Goal: Contribute content: Contribute content

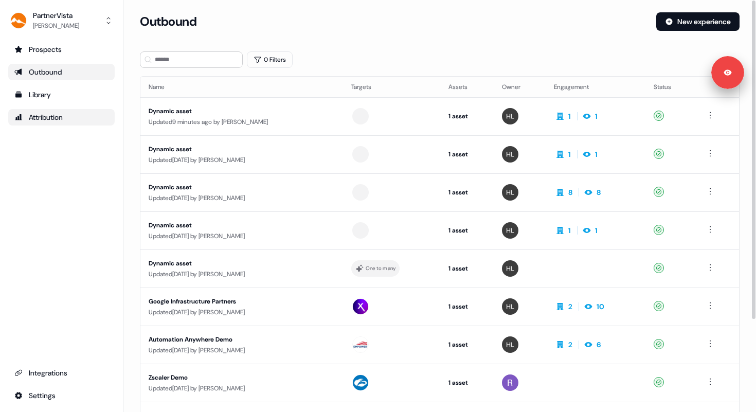
click at [68, 115] on div "Attribution" at bounding box center [61, 117] width 94 height 10
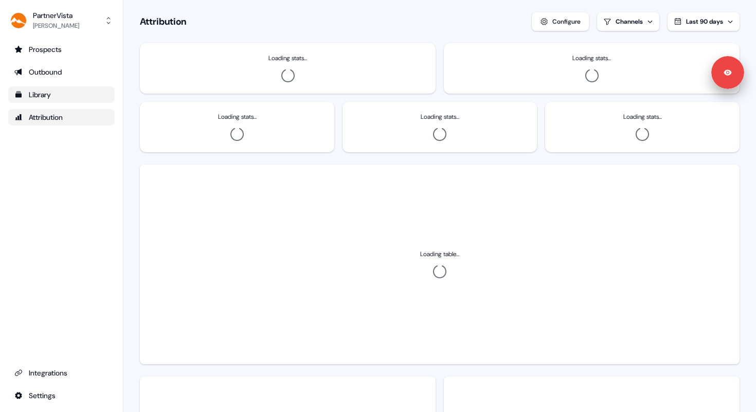
click at [50, 96] on div "Library" at bounding box center [61, 95] width 94 height 10
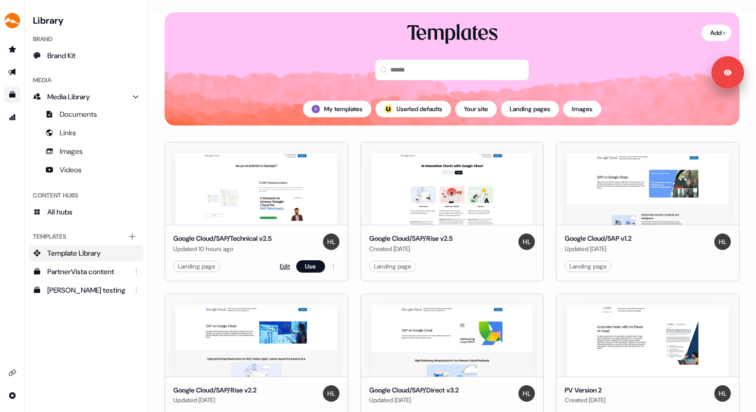
click at [280, 266] on link "Edit" at bounding box center [285, 266] width 10 height 10
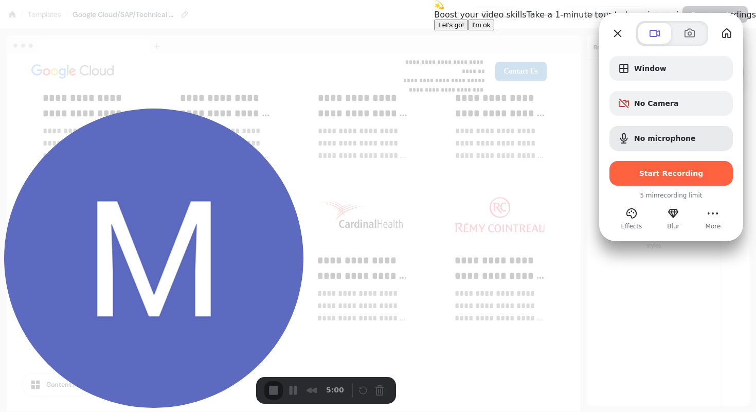
click at [490, 29] on span "I'm ok" at bounding box center [481, 25] width 18 height 8
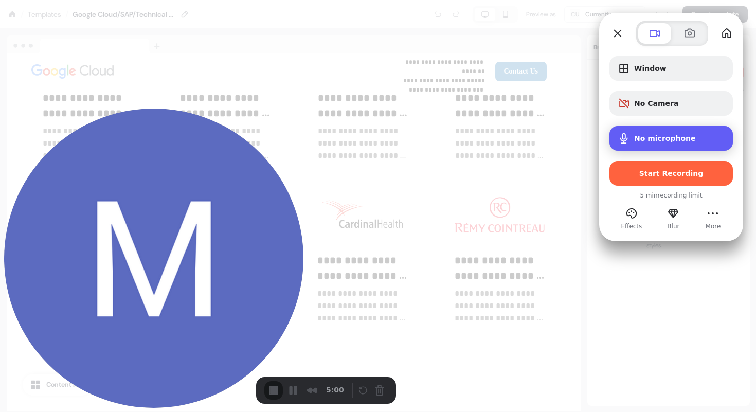
click at [654, 133] on div "No microphone" at bounding box center [672, 138] width 124 height 25
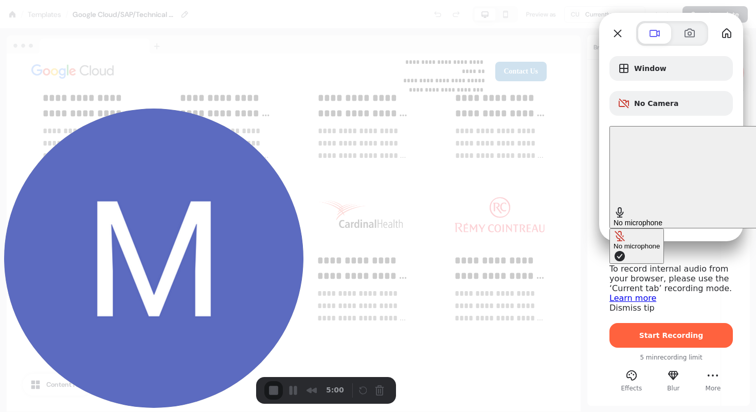
click at [614, 250] on span "Microphone options" at bounding box center [620, 256] width 12 height 12
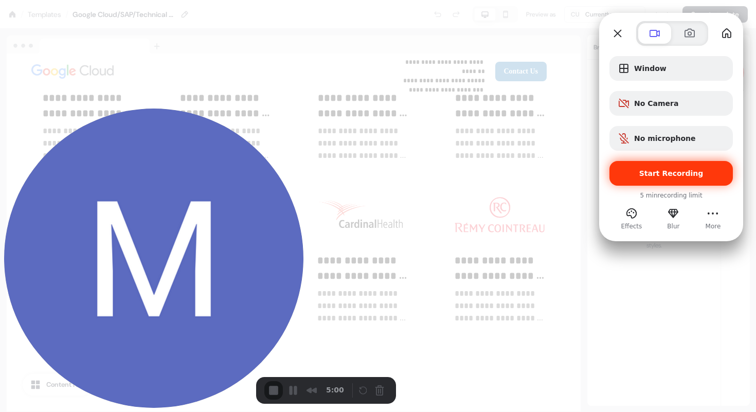
click at [676, 170] on span "Start Recording" at bounding box center [672, 173] width 64 height 8
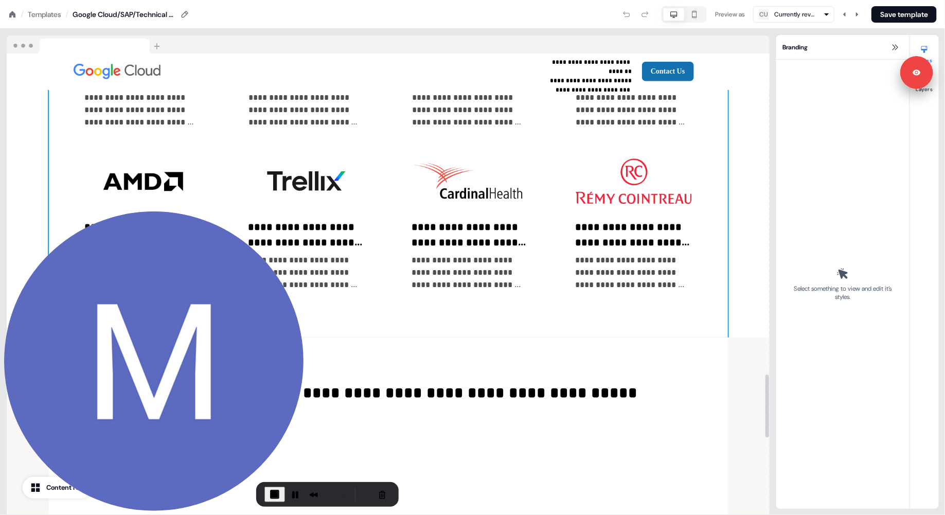
scroll to position [2358, 0]
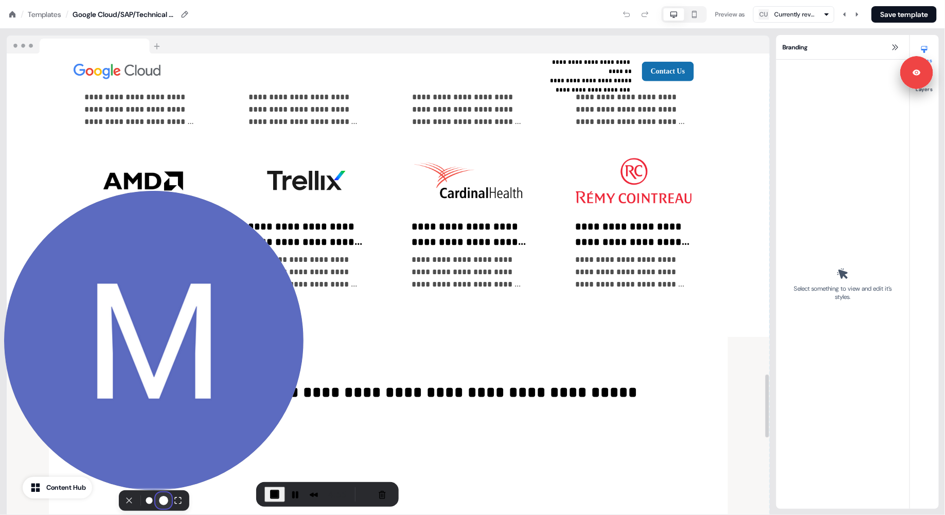
click at [160, 412] on button "Resize medium" at bounding box center [163, 500] width 16 height 16
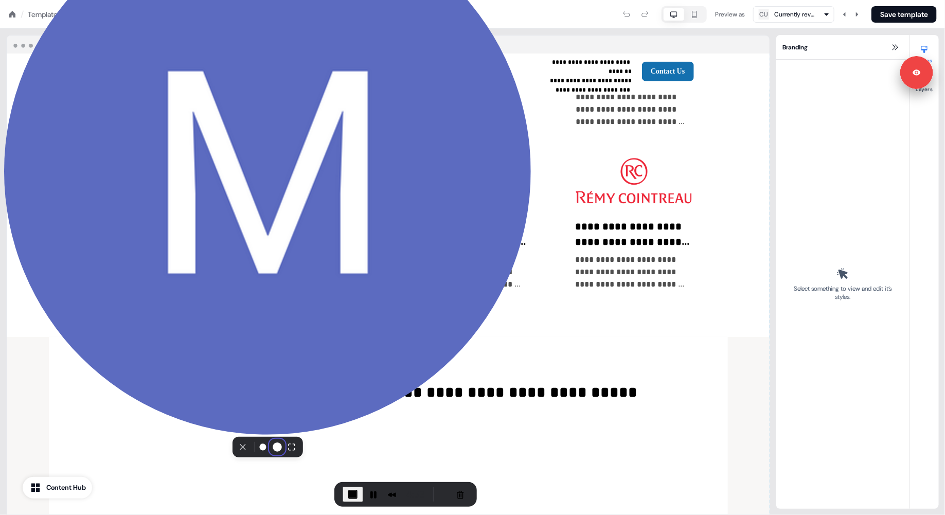
click at [237, 412] on div "Select video screen size" at bounding box center [268, 447] width 62 height 16
click at [237, 412] on button "Camera off" at bounding box center [243, 447] width 12 height 12
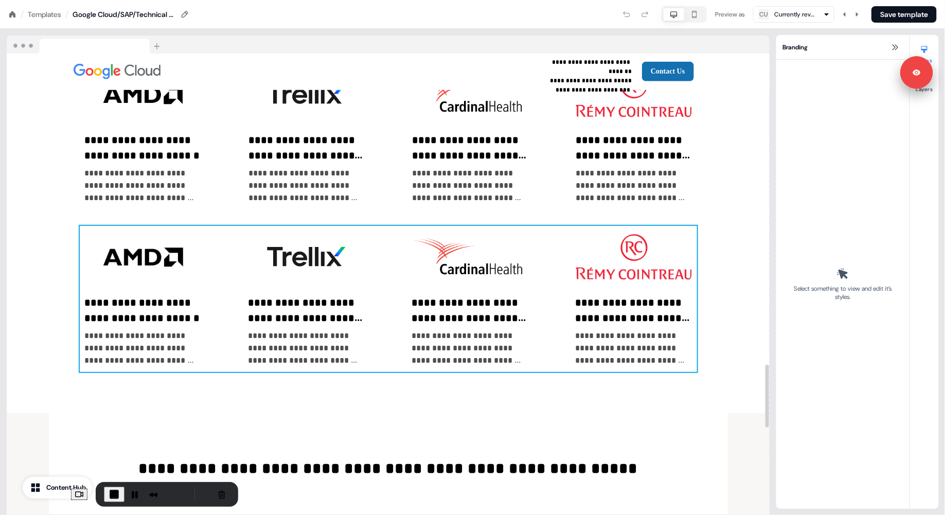
scroll to position [2284, 0]
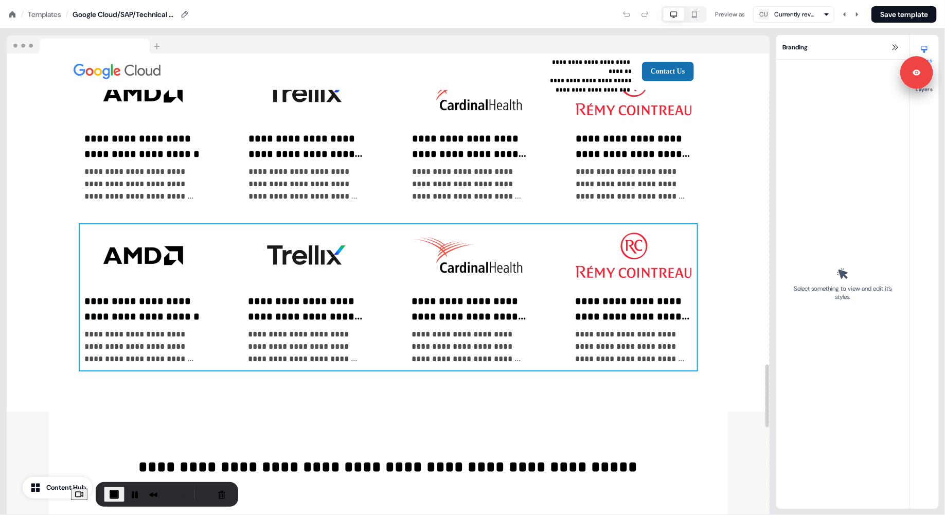
click at [555, 232] on div "**********" at bounding box center [389, 297] width 618 height 146
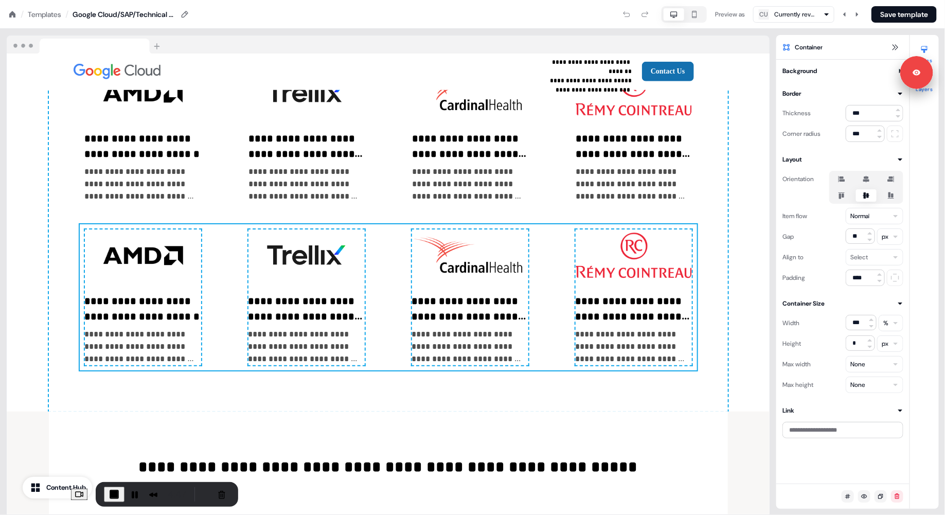
click at [756, 90] on button "Layers" at bounding box center [924, 81] width 29 height 23
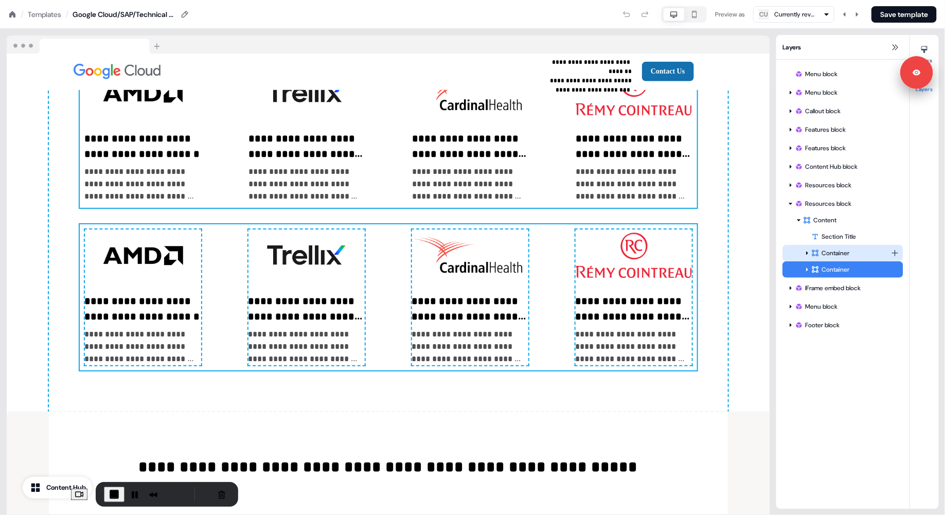
click at [756, 255] on div "Container" at bounding box center [852, 253] width 80 height 10
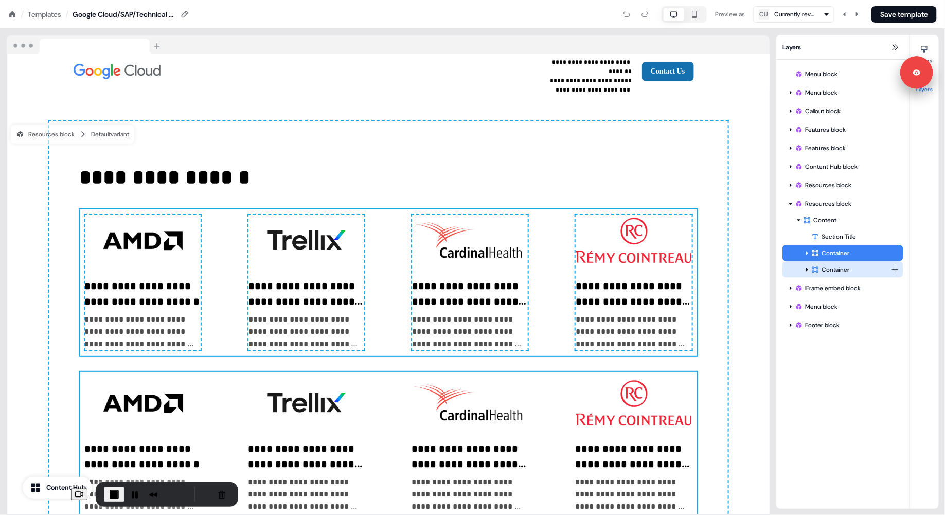
click at [756, 264] on div "Container" at bounding box center [843, 269] width 121 height 16
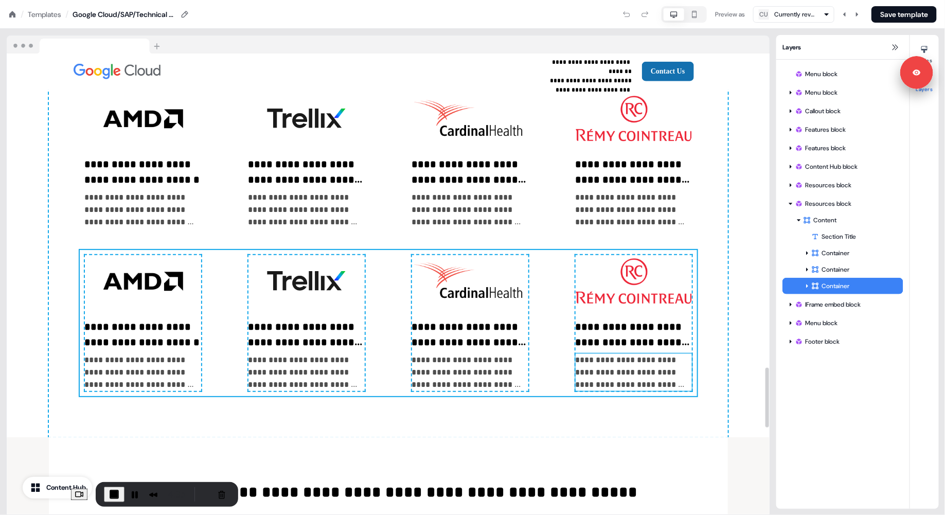
scroll to position [2418, 0]
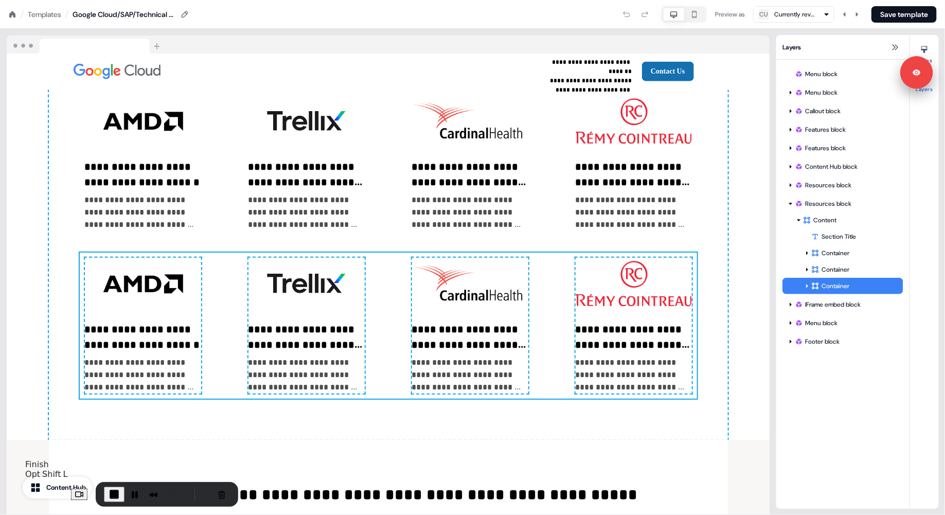
click at [108, 412] on span "End Recording" at bounding box center [114, 494] width 12 height 12
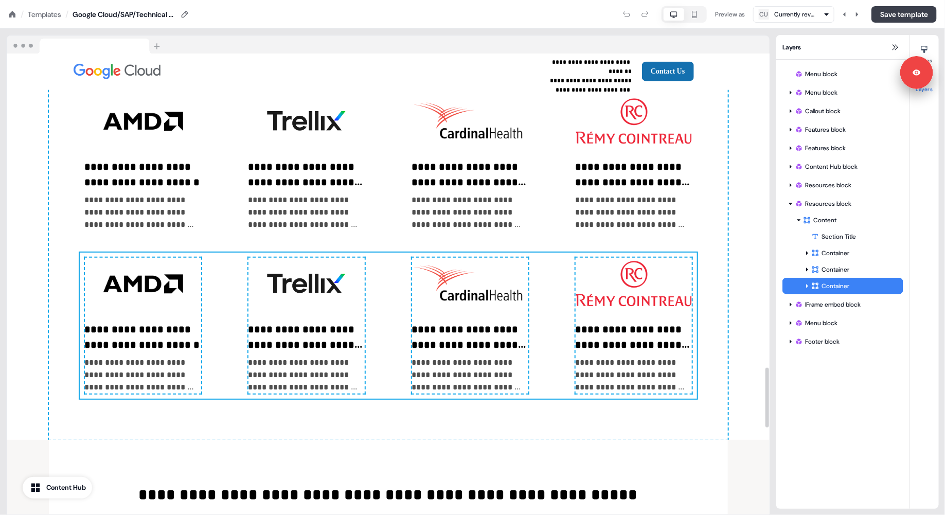
click at [756, 12] on button "Save template" at bounding box center [904, 14] width 65 height 16
click at [495, 298] on img at bounding box center [470, 283] width 116 height 51
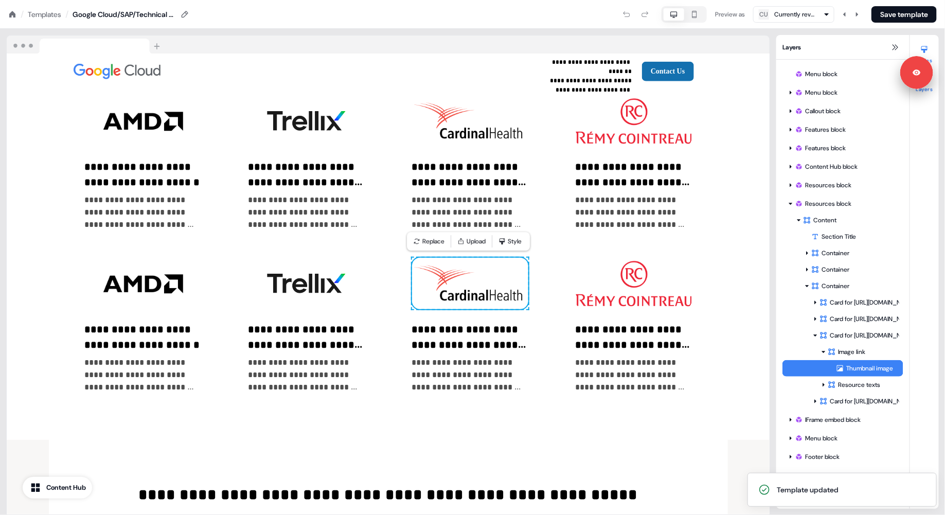
click at [756, 50] on icon at bounding box center [925, 49] width 8 height 8
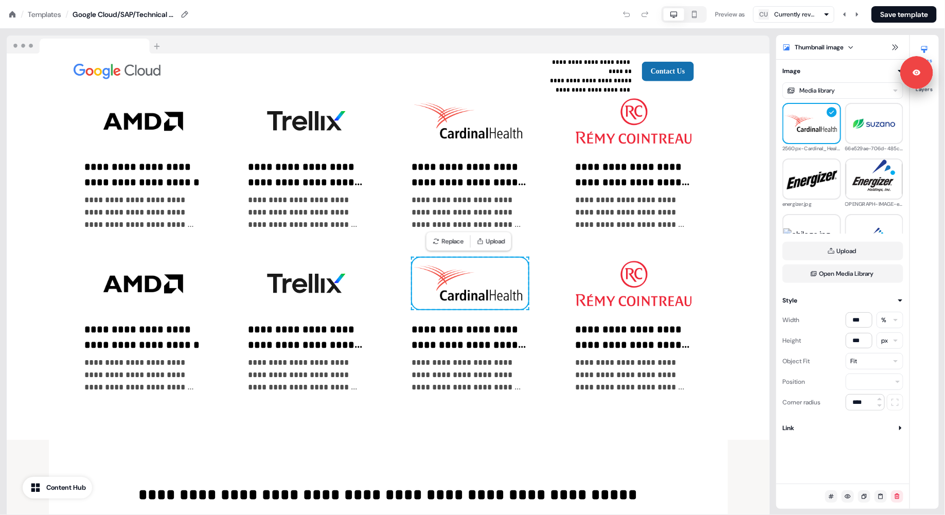
click at [756, 0] on html "**********" at bounding box center [472, 0] width 945 height 0
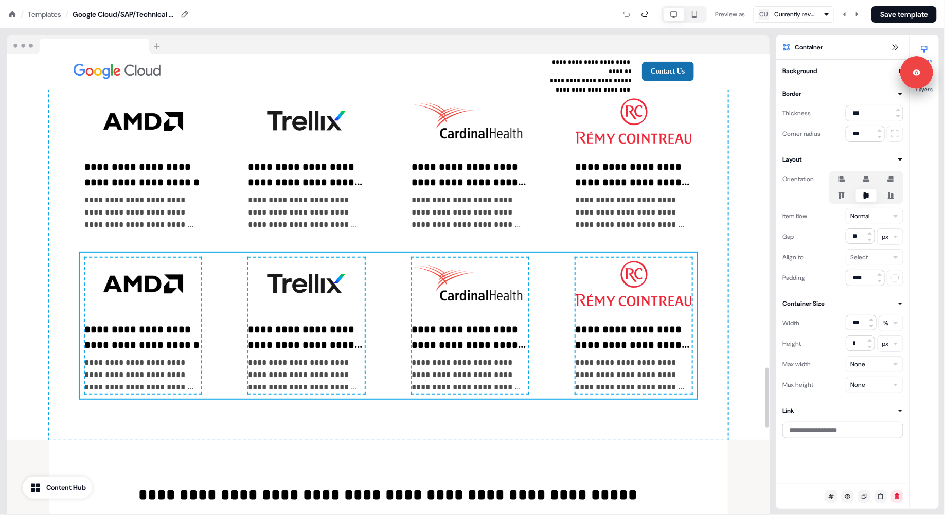
click at [525, 291] on img at bounding box center [470, 283] width 116 height 51
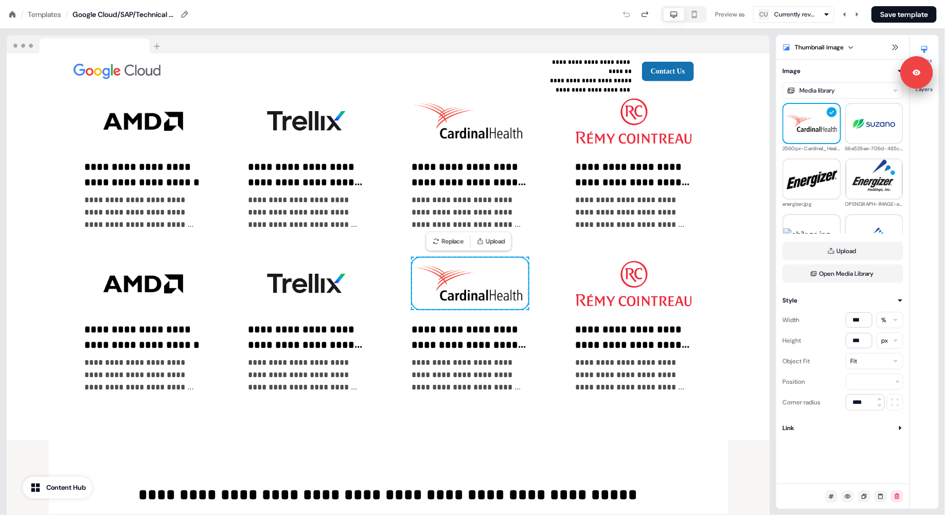
click at [756, 69] on button "Image" at bounding box center [843, 71] width 121 height 10
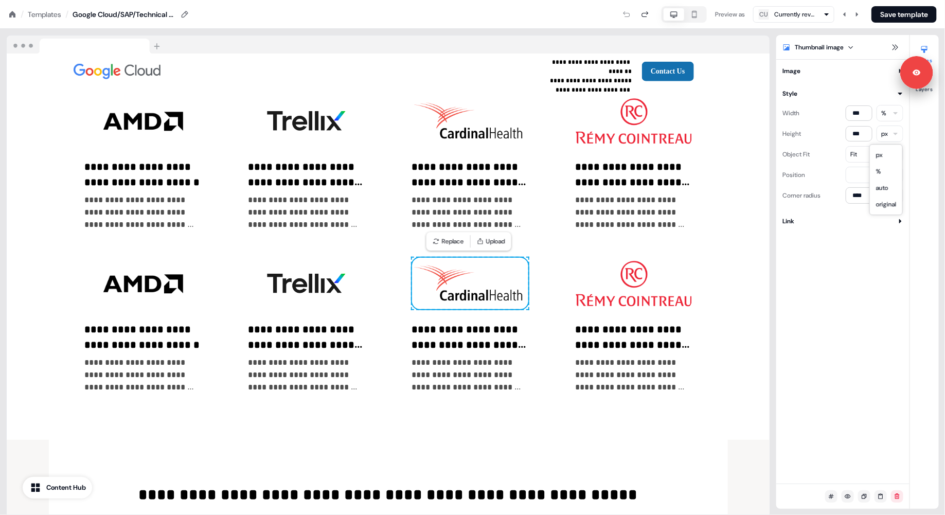
click at [756, 0] on html "**********" at bounding box center [472, 0] width 945 height 0
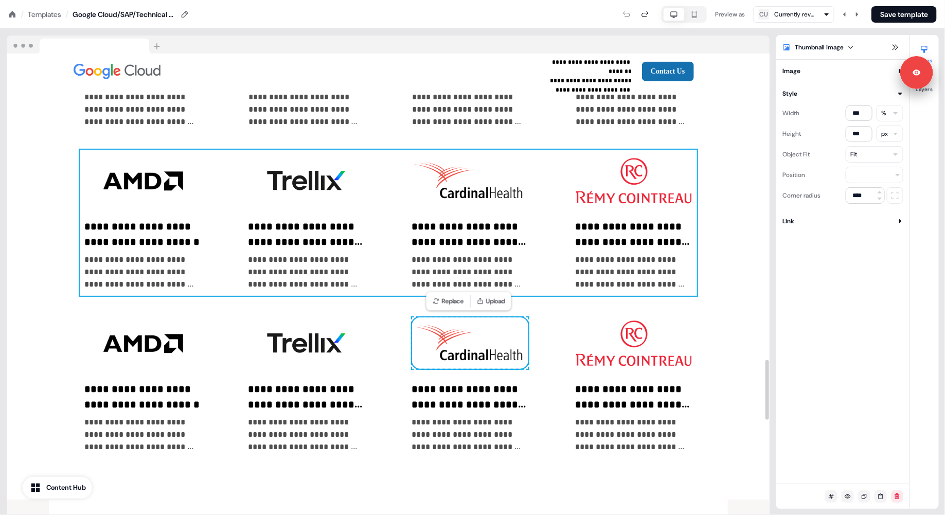
scroll to position [1971, 0]
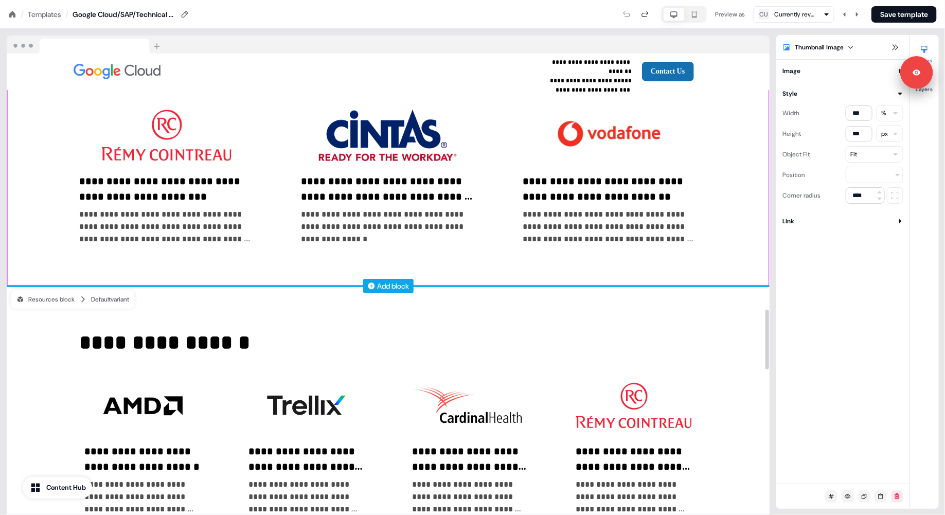
click at [380, 290] on div "Add block" at bounding box center [394, 286] width 32 height 10
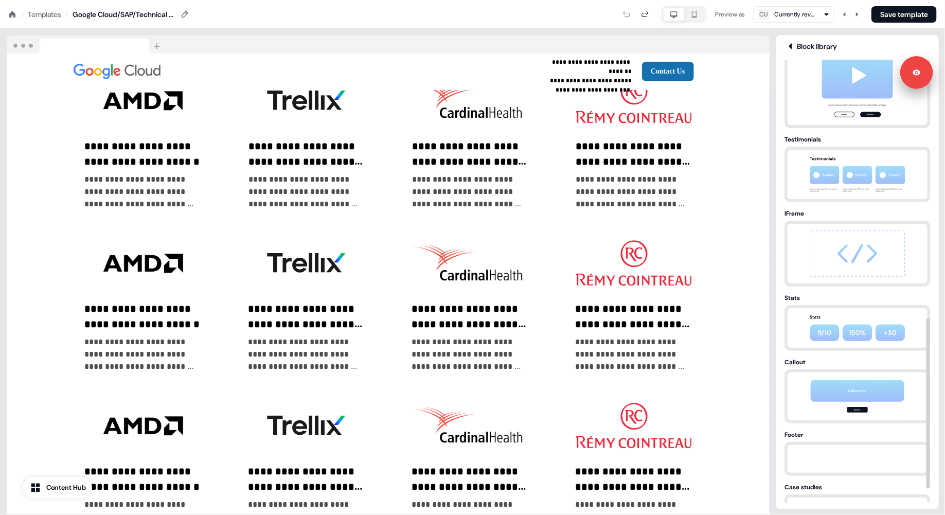
scroll to position [707, 0]
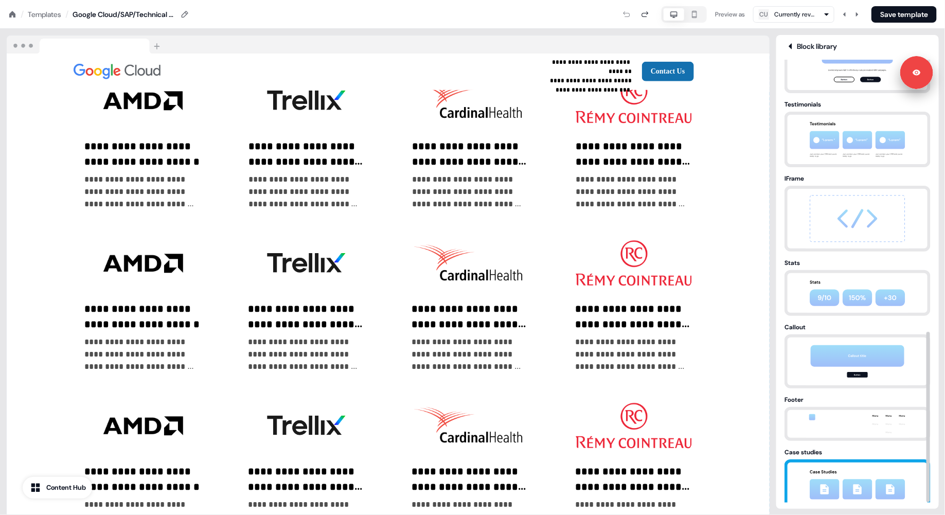
click at [756, 412] on img at bounding box center [858, 485] width 108 height 44
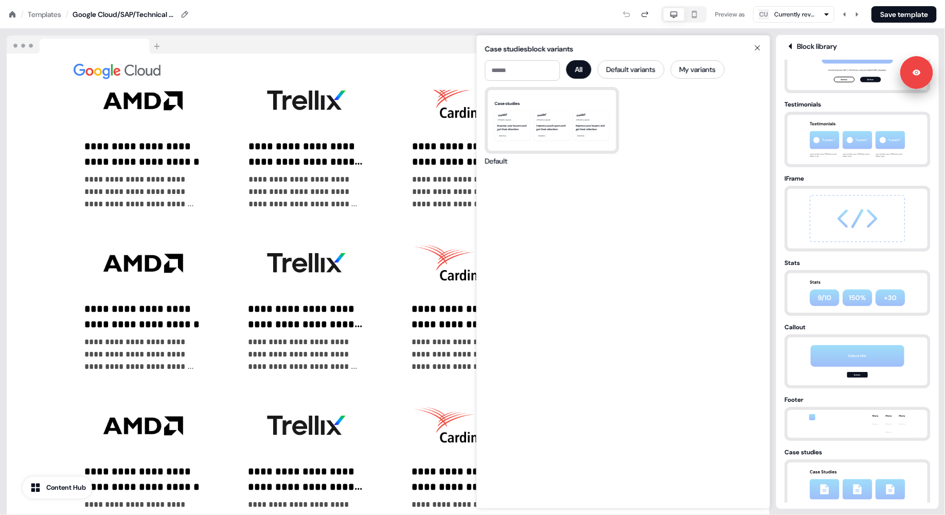
click at [756, 47] on icon at bounding box center [790, 46] width 3 height 6
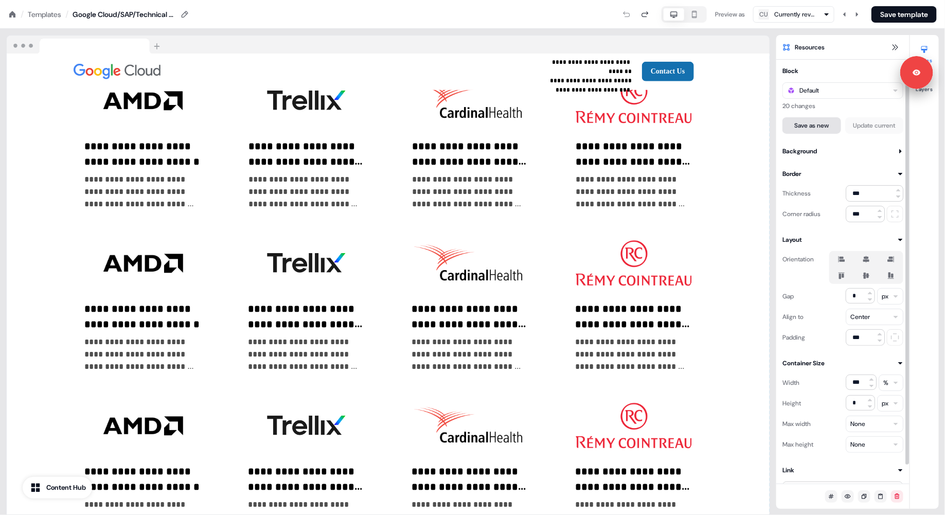
click at [756, 126] on button "Save as new" at bounding box center [812, 125] width 59 height 16
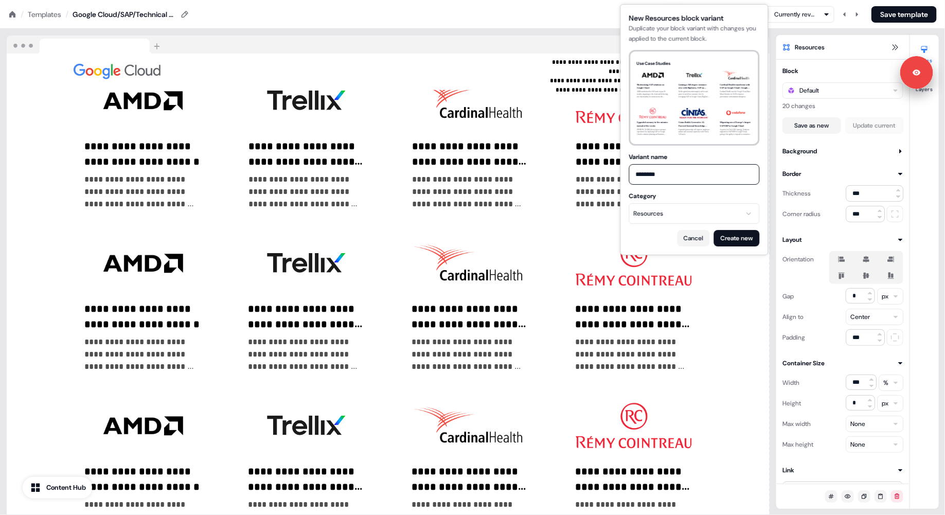
type input "********"
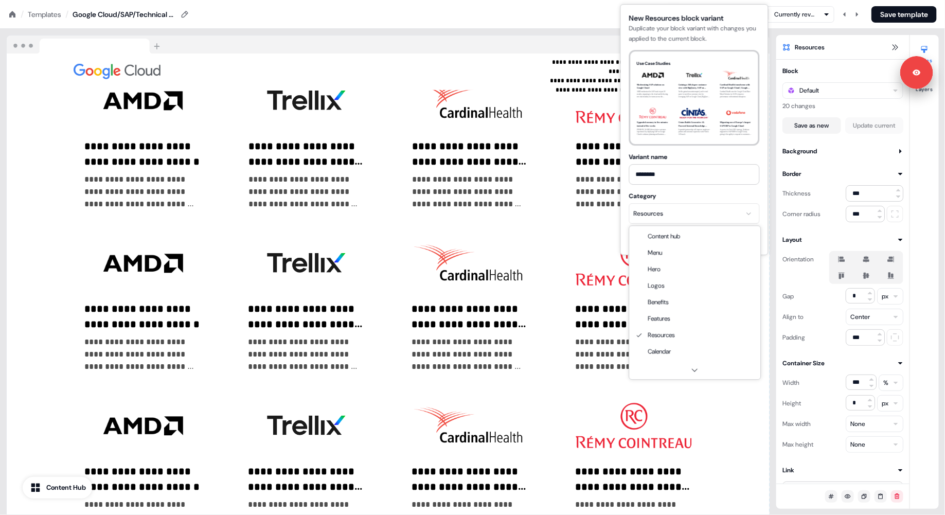
click at [706, 0] on html "**********" at bounding box center [472, 0] width 945 height 0
select select "**********"
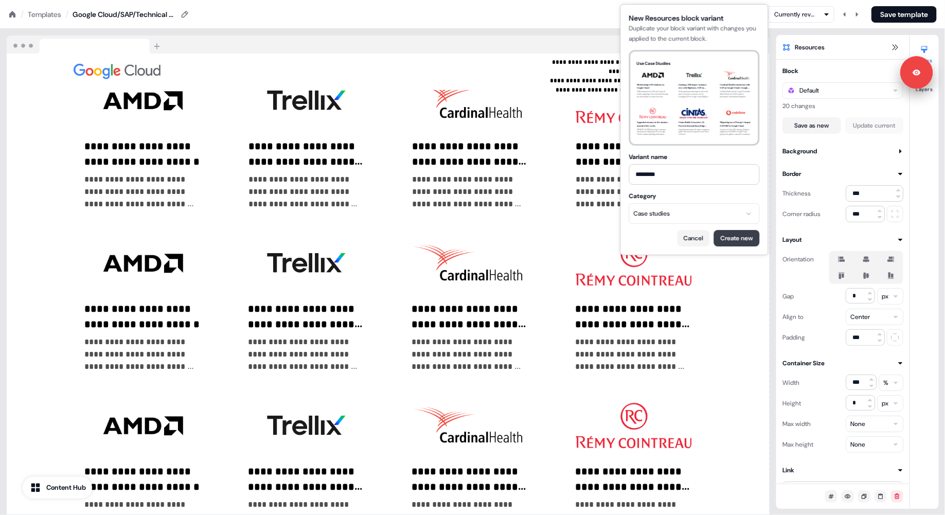
click at [738, 231] on button "Create new" at bounding box center [737, 239] width 46 height 16
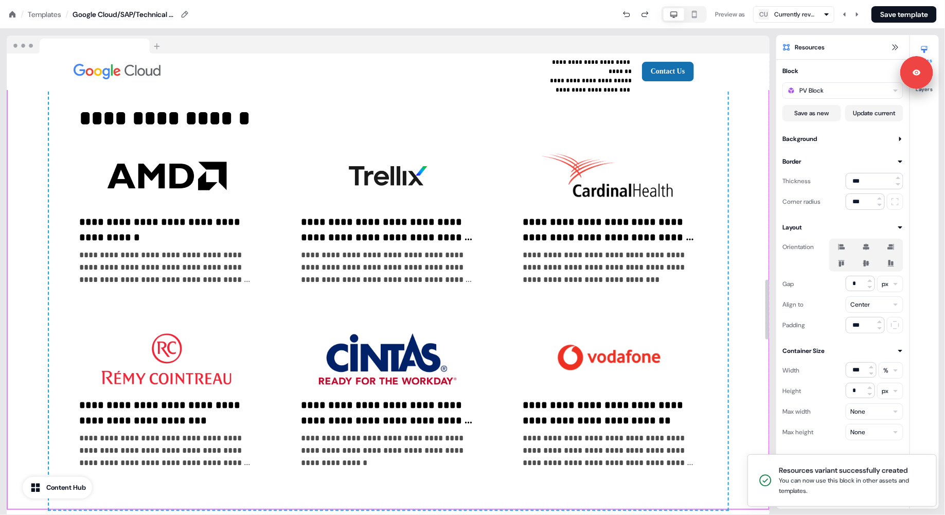
scroll to position [1759, 0]
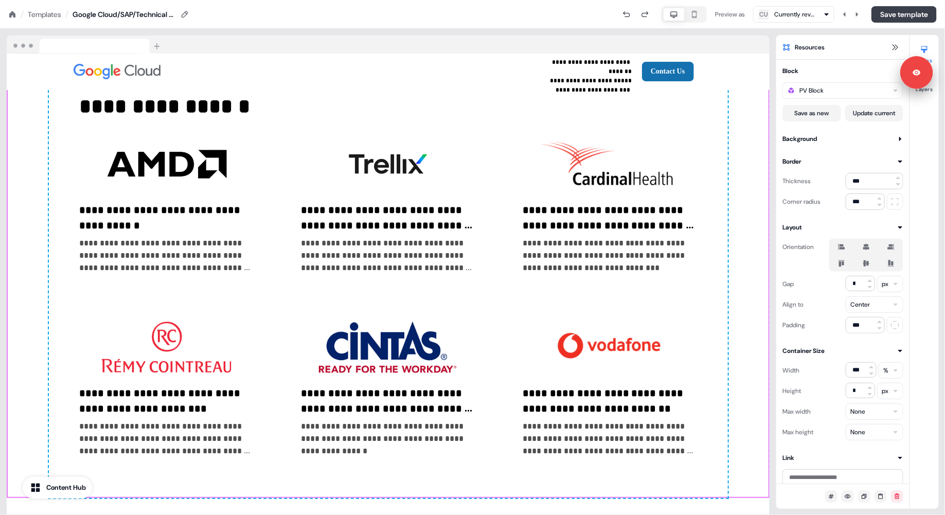
click at [756, 18] on button "Save template" at bounding box center [904, 14] width 65 height 16
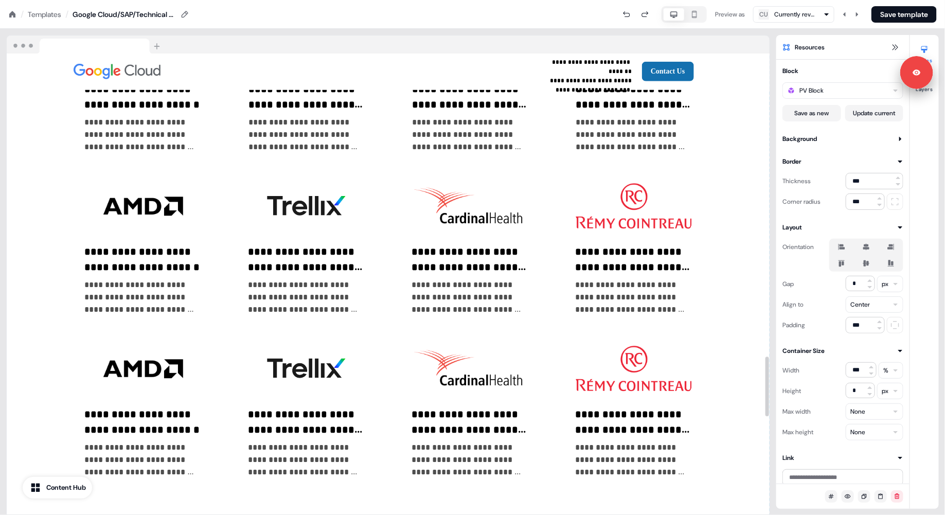
scroll to position [2378, 0]
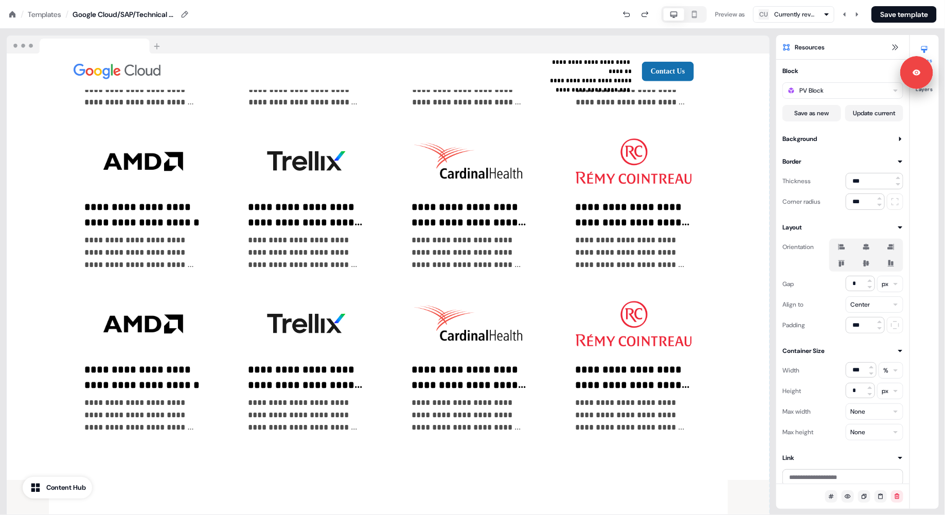
click at [697, 15] on icon "button" at bounding box center [695, 14] width 12 height 8
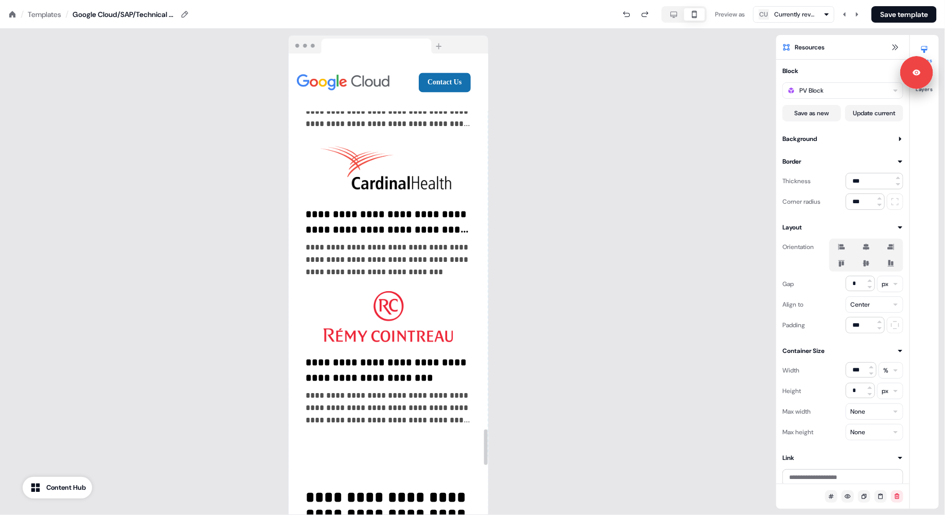
scroll to position [4776, 0]
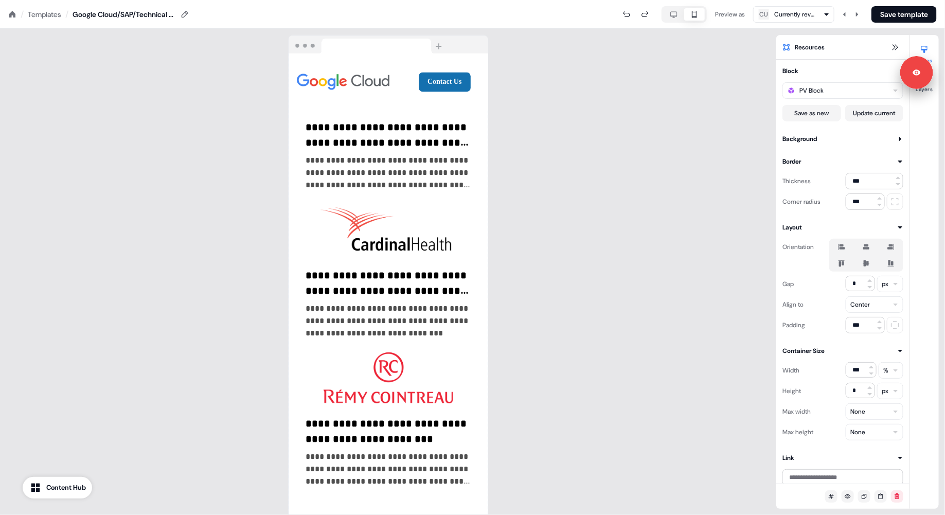
click at [674, 11] on icon "button" at bounding box center [674, 14] width 7 height 6
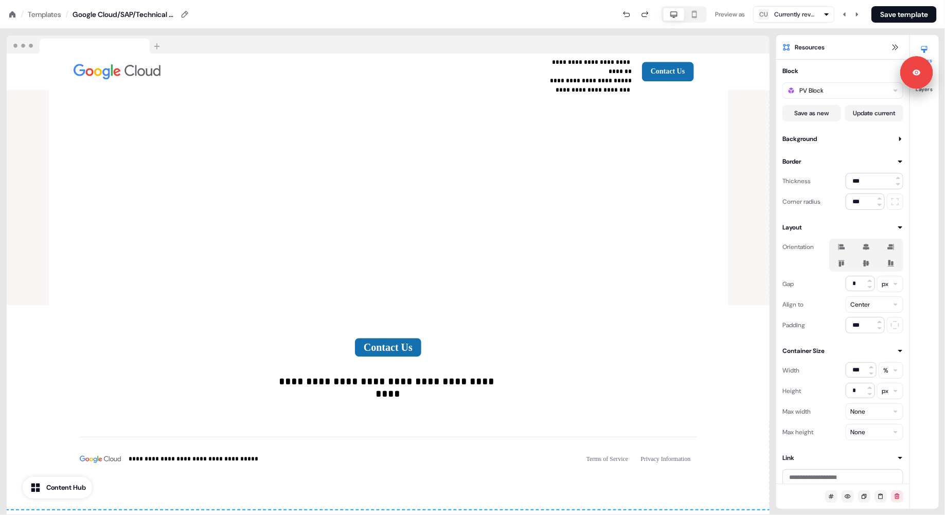
scroll to position [3092, 0]
click at [692, 14] on icon "button" at bounding box center [695, 14] width 12 height 8
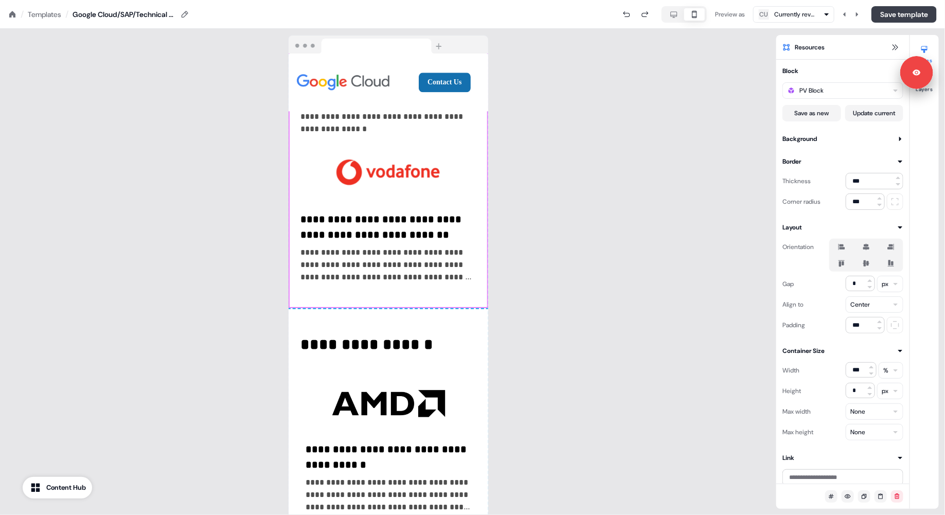
click at [756, 18] on button "Save template" at bounding box center [904, 14] width 65 height 16
click at [673, 13] on icon "button" at bounding box center [674, 14] width 12 height 8
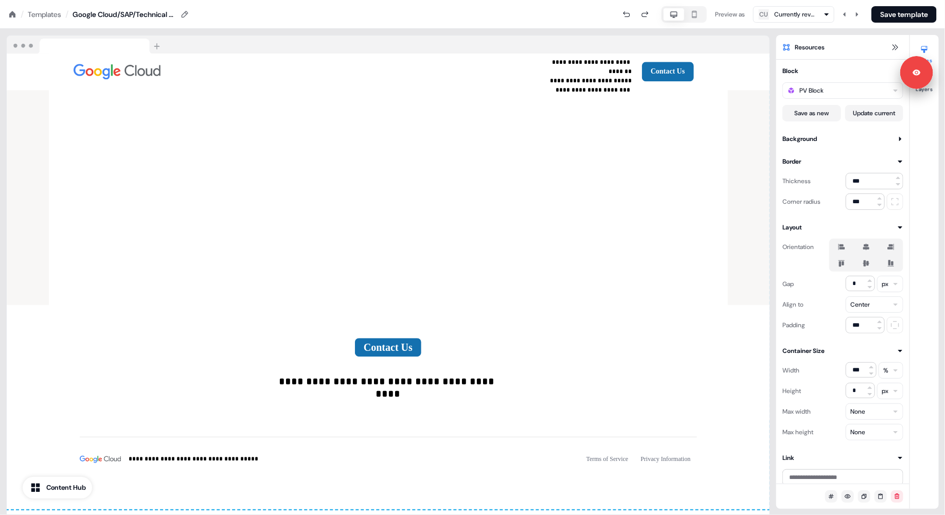
click at [673, 13] on icon "button" at bounding box center [674, 14] width 12 height 8
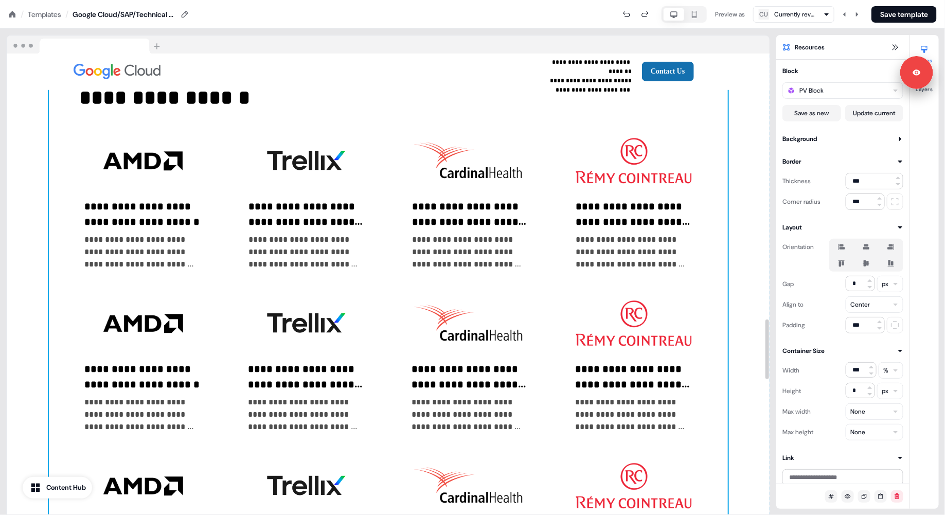
scroll to position [1942, 0]
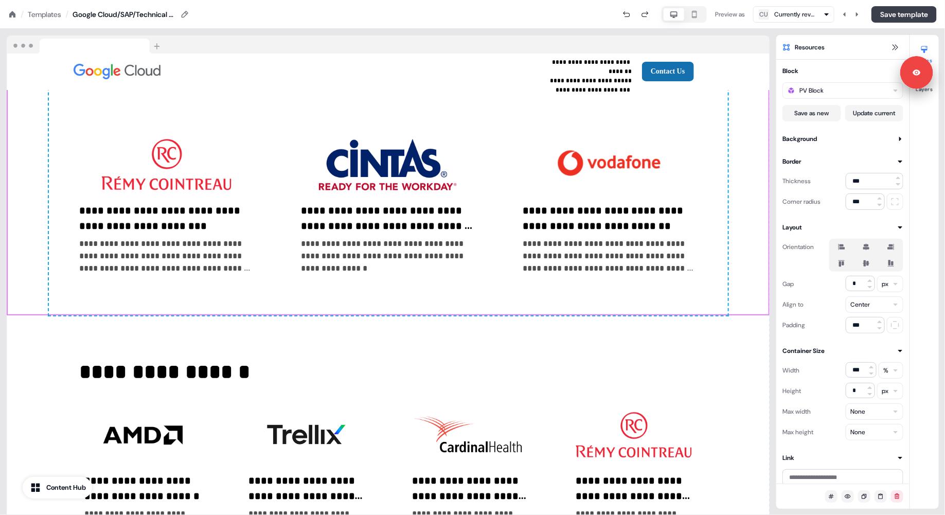
click at [756, 18] on button "Save template" at bounding box center [904, 14] width 65 height 16
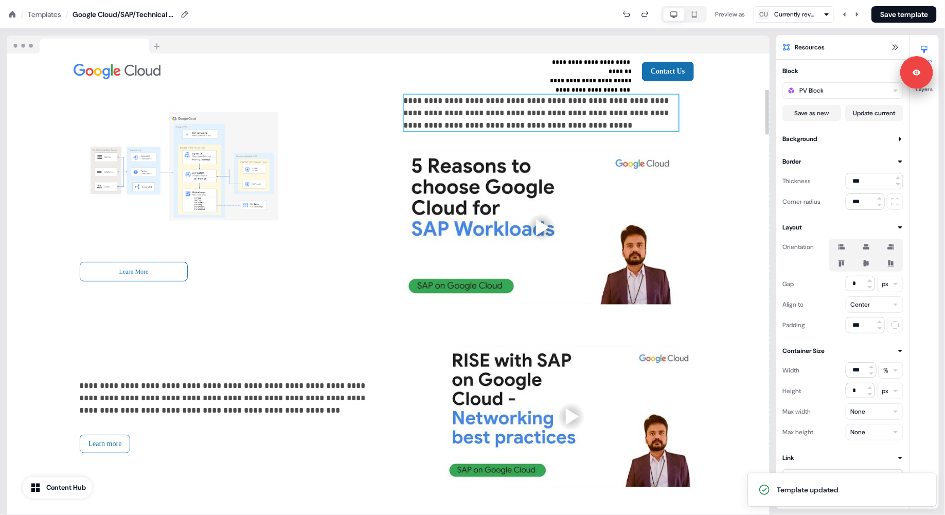
scroll to position [0, 0]
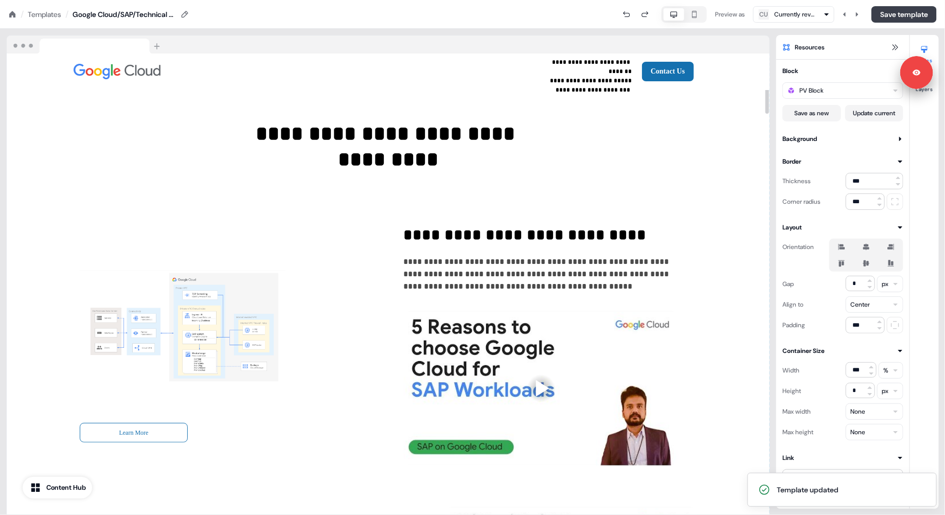
click at [756, 12] on button "Save template" at bounding box center [904, 14] width 65 height 16
click at [13, 10] on icon at bounding box center [12, 14] width 8 height 8
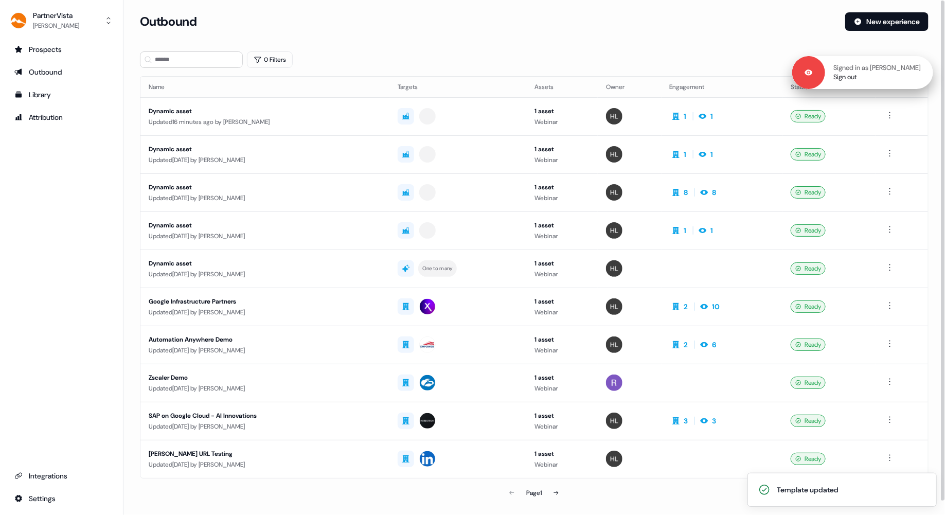
click at [756, 75] on div "Signed in as [PERSON_NAME] Sign out" at bounding box center [879, 72] width 108 height 19
click at [756, 77] on link "Sign out" at bounding box center [846, 77] width 24 height 9
